Goal: Transaction & Acquisition: Purchase product/service

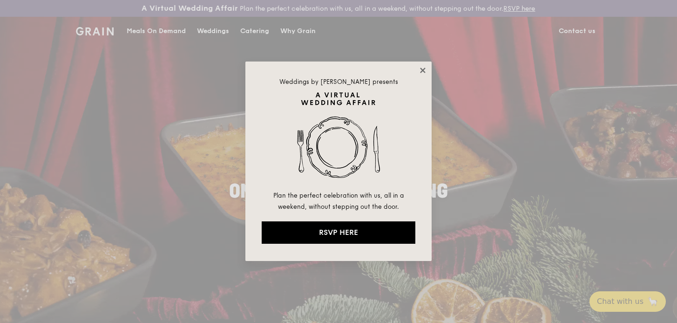
click at [425, 69] on icon at bounding box center [422, 70] width 5 height 5
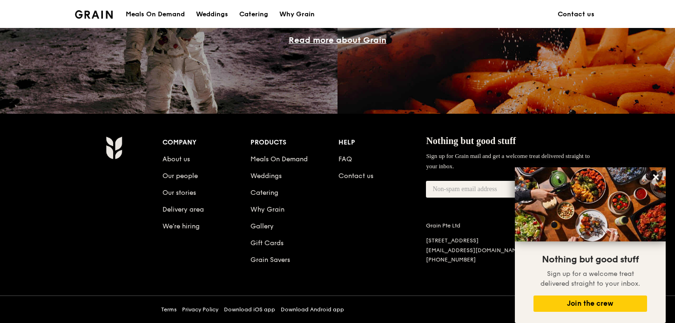
scroll to position [870, 0]
click at [657, 178] on icon at bounding box center [656, 177] width 8 height 8
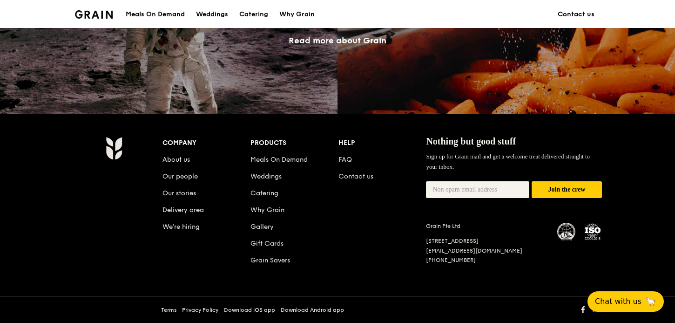
click at [295, 14] on div "Why Grain" at bounding box center [296, 14] width 35 height 28
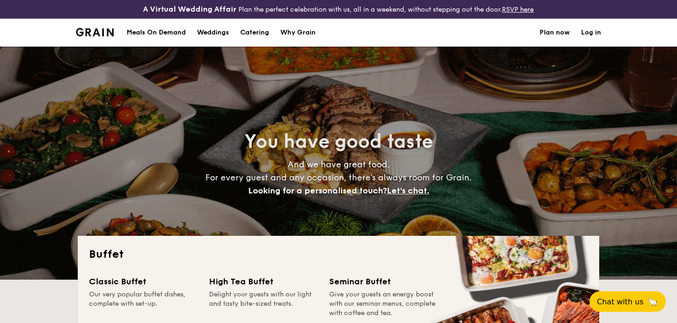
select select
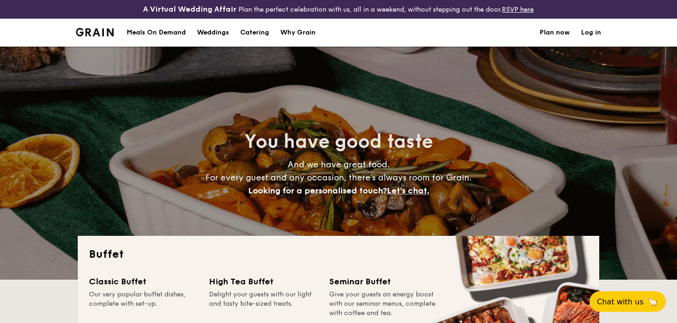
click at [107, 25] on li at bounding box center [98, 33] width 45 height 28
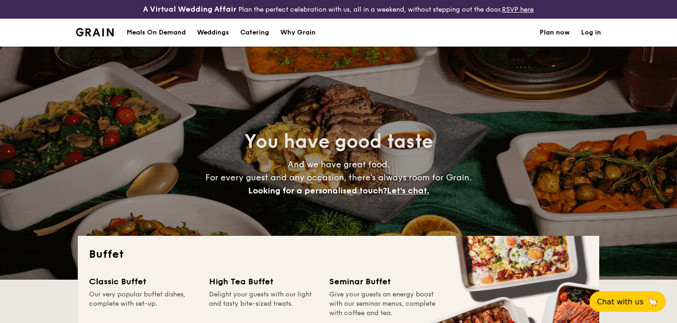
click at [100, 33] on img at bounding box center [95, 32] width 38 height 8
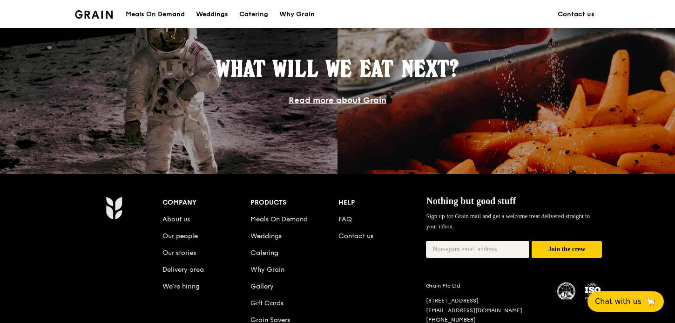
scroll to position [669, 0]
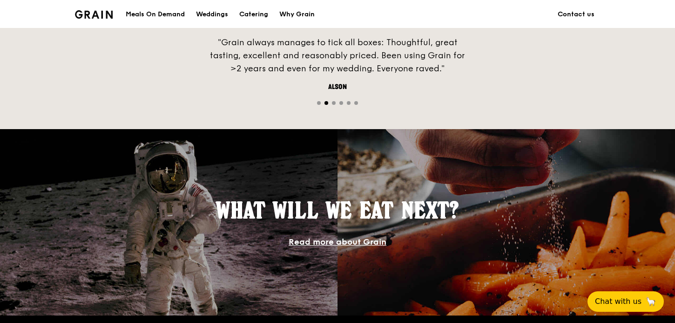
click at [370, 239] on link "Read more about Grain" at bounding box center [338, 242] width 98 height 10
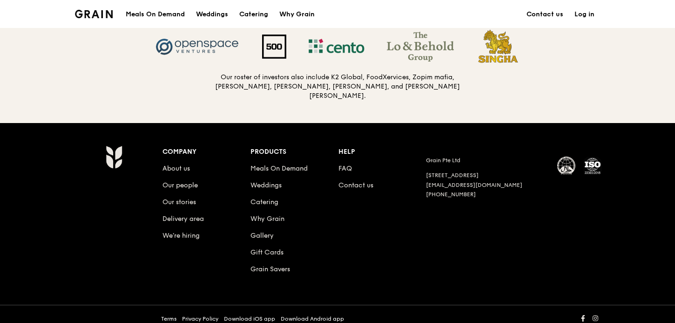
scroll to position [1010, 0]
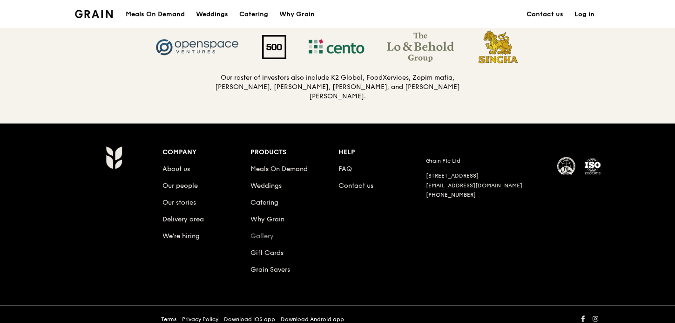
click at [266, 232] on link "Gallery" at bounding box center [262, 236] width 23 height 8
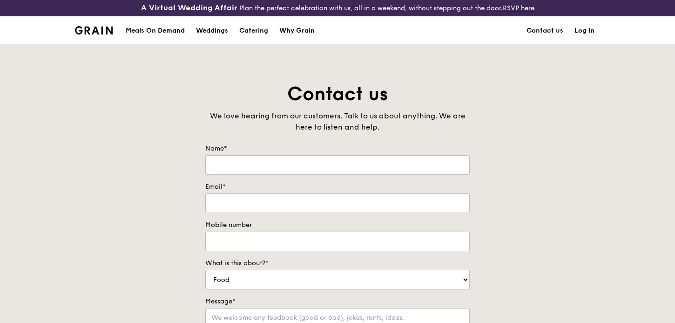
scroll to position [0, 0]
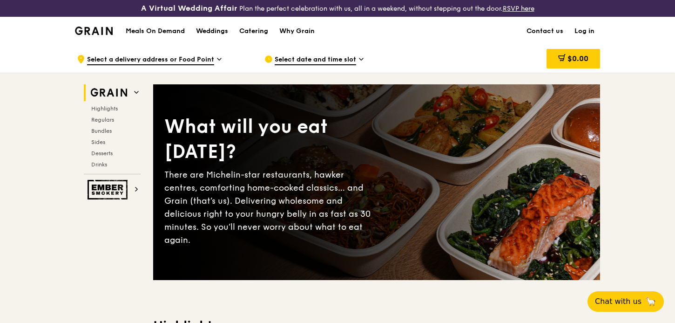
click at [249, 30] on div "Catering" at bounding box center [253, 31] width 29 height 28
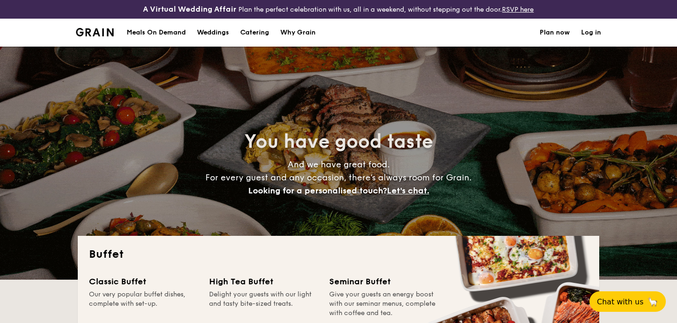
select select
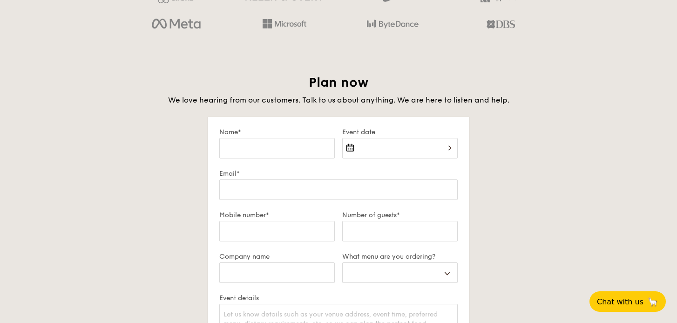
scroll to position [1569, 0]
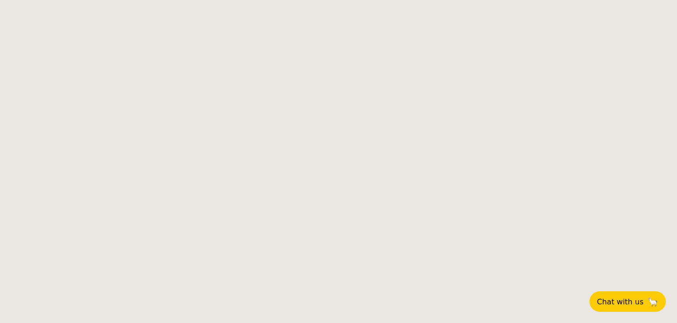
select select
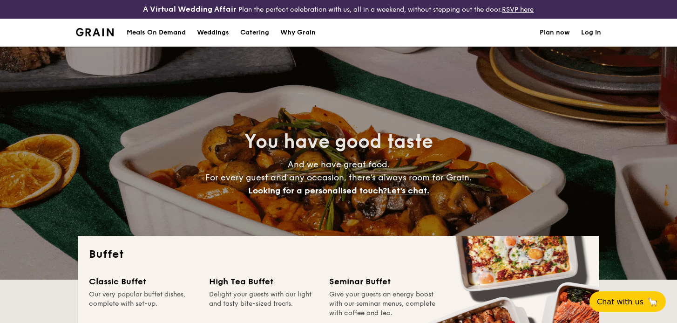
click at [96, 30] on img at bounding box center [95, 32] width 38 height 8
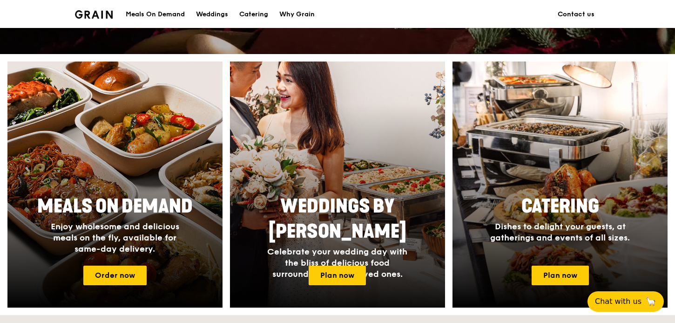
scroll to position [335, 0]
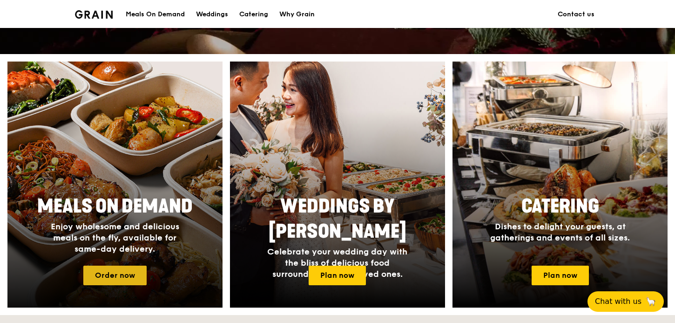
click at [131, 275] on link "Order now" at bounding box center [114, 275] width 63 height 20
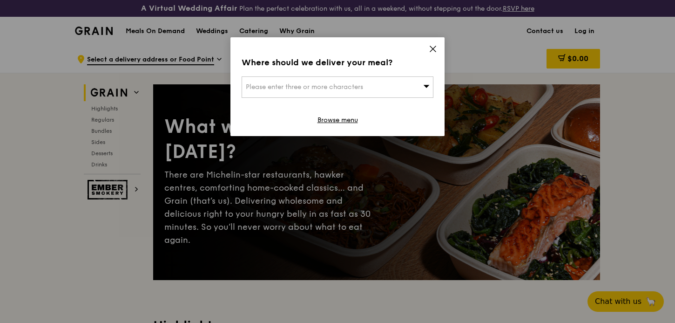
click at [414, 86] on div "Please enter three or more characters" at bounding box center [338, 86] width 192 height 21
click at [421, 89] on input "search" at bounding box center [337, 87] width 191 height 20
click at [435, 48] on icon at bounding box center [433, 49] width 6 height 6
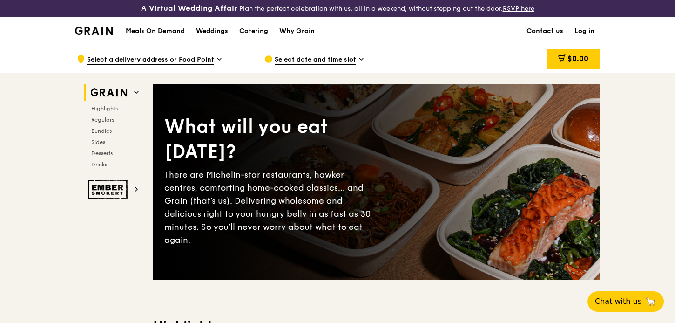
scroll to position [209, 0]
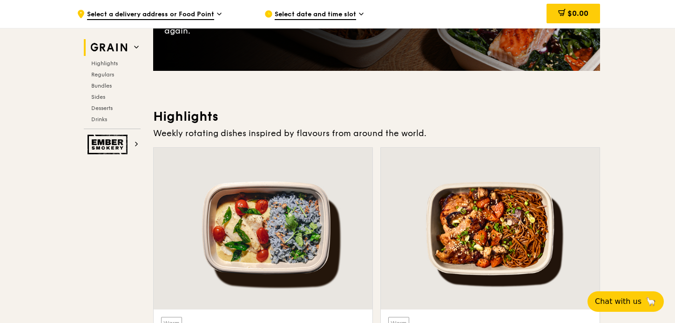
click at [344, 13] on span "Select date and time slot" at bounding box center [316, 15] width 82 height 10
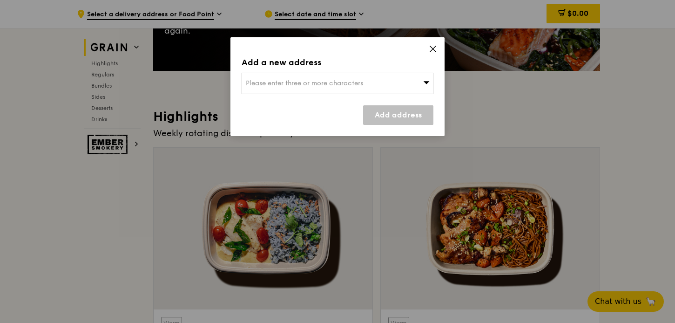
click at [412, 93] on div "Please enter three or more characters" at bounding box center [338, 83] width 192 height 21
click at [410, 56] on div "Add a new address" at bounding box center [338, 62] width 192 height 13
click at [434, 55] on div "Add a new address Please enter three or more characters Add address" at bounding box center [338, 86] width 214 height 99
click at [434, 52] on icon at bounding box center [433, 49] width 8 height 8
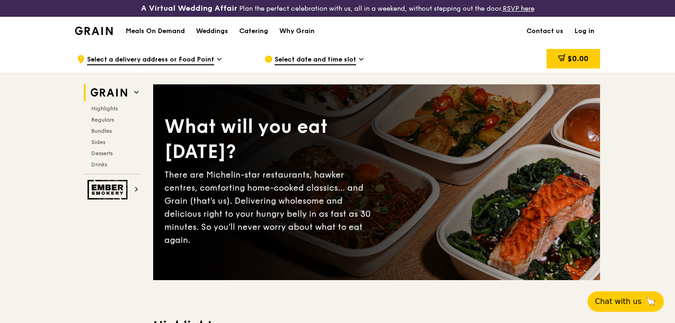
scroll to position [0, 0]
click at [401, 49] on div "Select date and time slot" at bounding box center [351, 59] width 173 height 28
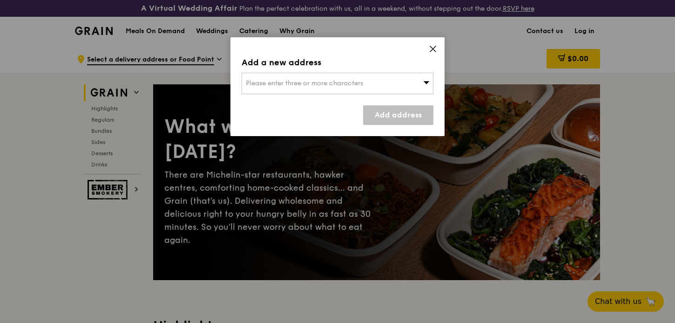
click at [437, 51] on icon at bounding box center [433, 49] width 8 height 8
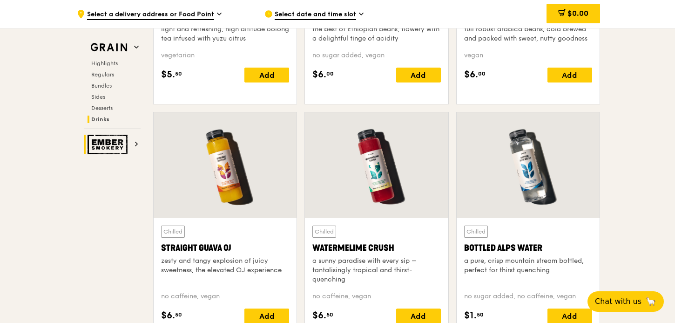
click at [108, 149] on img at bounding box center [109, 145] width 43 height 20
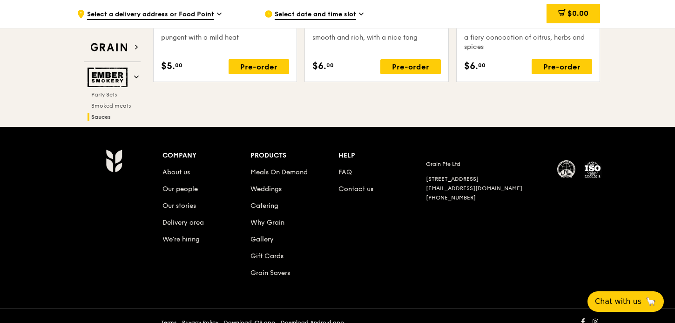
scroll to position [1153, 0]
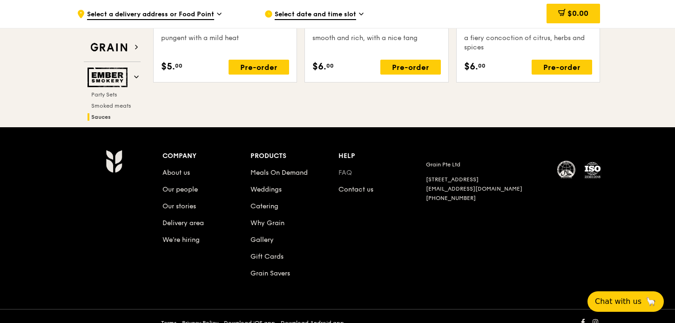
click at [344, 169] on link "FAQ" at bounding box center [346, 173] width 14 height 8
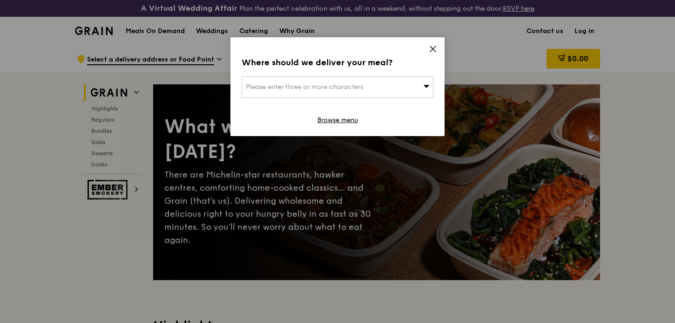
click at [428, 48] on div "Where should we deliver your meal? Please enter three or more characters Browse…" at bounding box center [338, 86] width 214 height 99
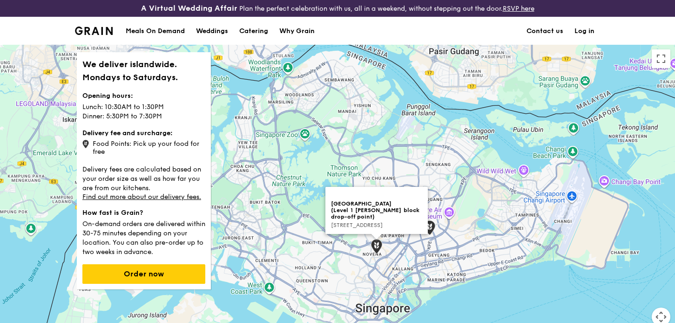
click at [377, 250] on img at bounding box center [376, 246] width 11 height 14
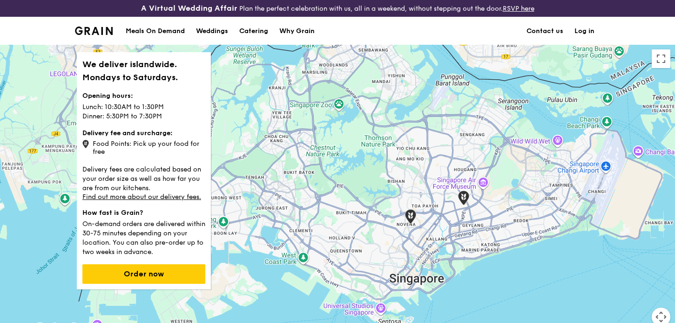
drag, startPoint x: 356, startPoint y: 187, endPoint x: 384, endPoint y: 163, distance: 37.0
click at [384, 163] on div at bounding box center [337, 208] width 675 height 326
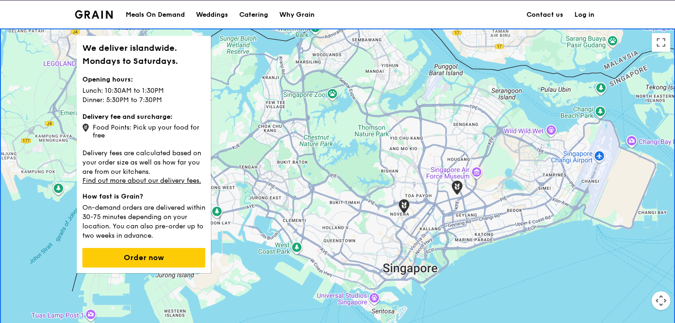
scroll to position [7, 0]
